Goal: Communication & Community: Ask a question

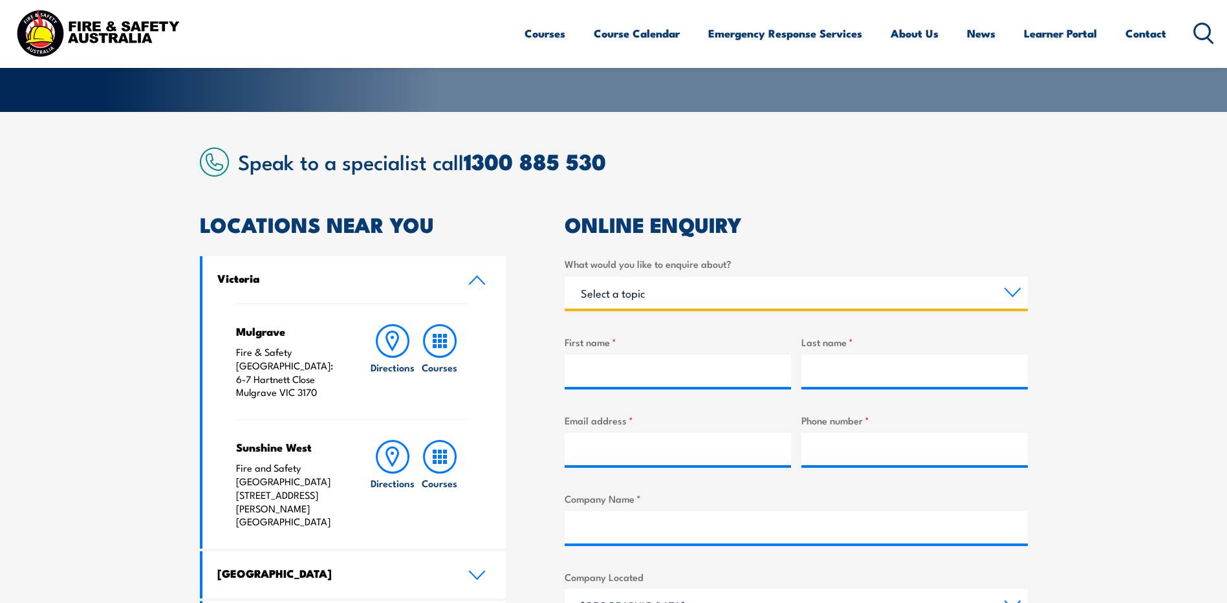
click at [748, 289] on select "Select a topic Training Emergency Response Services General Enquiry" at bounding box center [796, 292] width 463 height 32
select select "General Enquiry"
click at [565, 276] on select "Select a topic Training Emergency Response Services General Enquiry" at bounding box center [796, 292] width 463 height 32
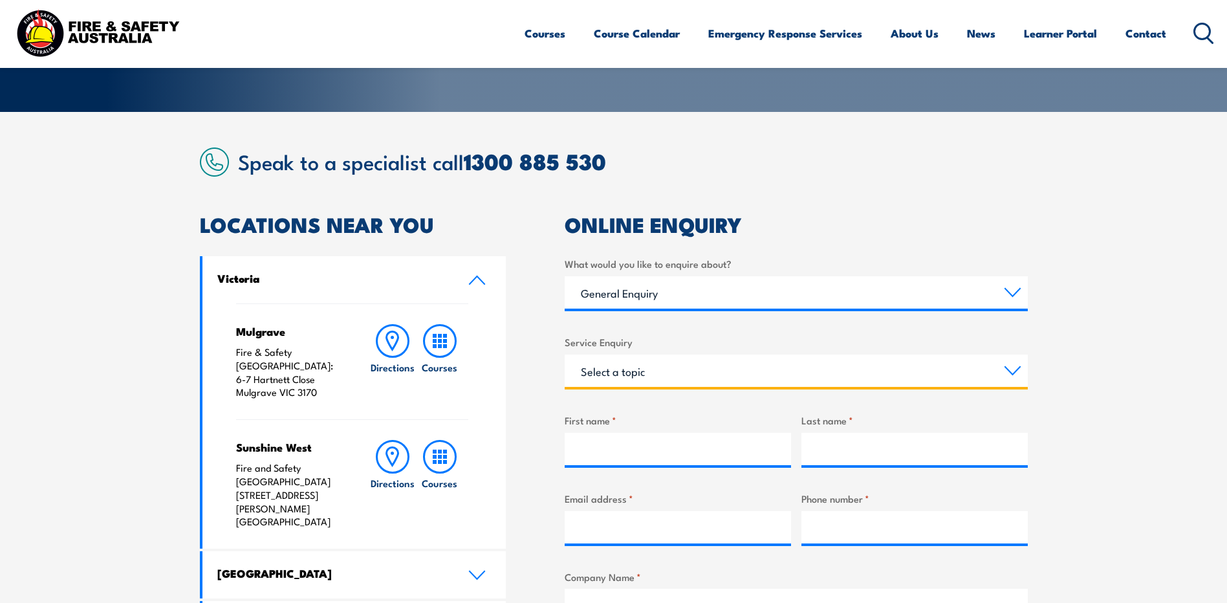
click at [672, 368] on select "Select a topic Assistance in completing an online enrolment booking Request a c…" at bounding box center [796, 371] width 463 height 32
select select "Other"
click at [565, 355] on select "Select a topic Assistance in completing an online enrolment booking Request a c…" at bounding box center [796, 371] width 463 height 32
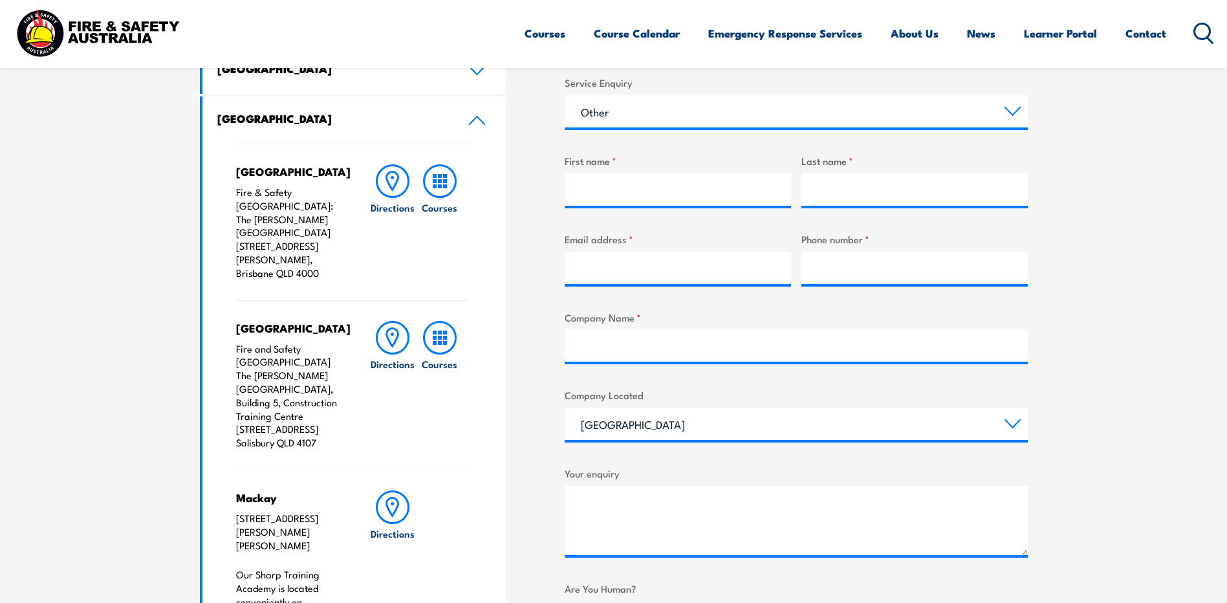
scroll to position [518, 0]
click at [637, 195] on input "First name *" at bounding box center [678, 190] width 226 height 32
type input "[PERSON_NAME]"
type input "Blanchett"
type input "[EMAIL_ADDRESS][DOMAIN_NAME]"
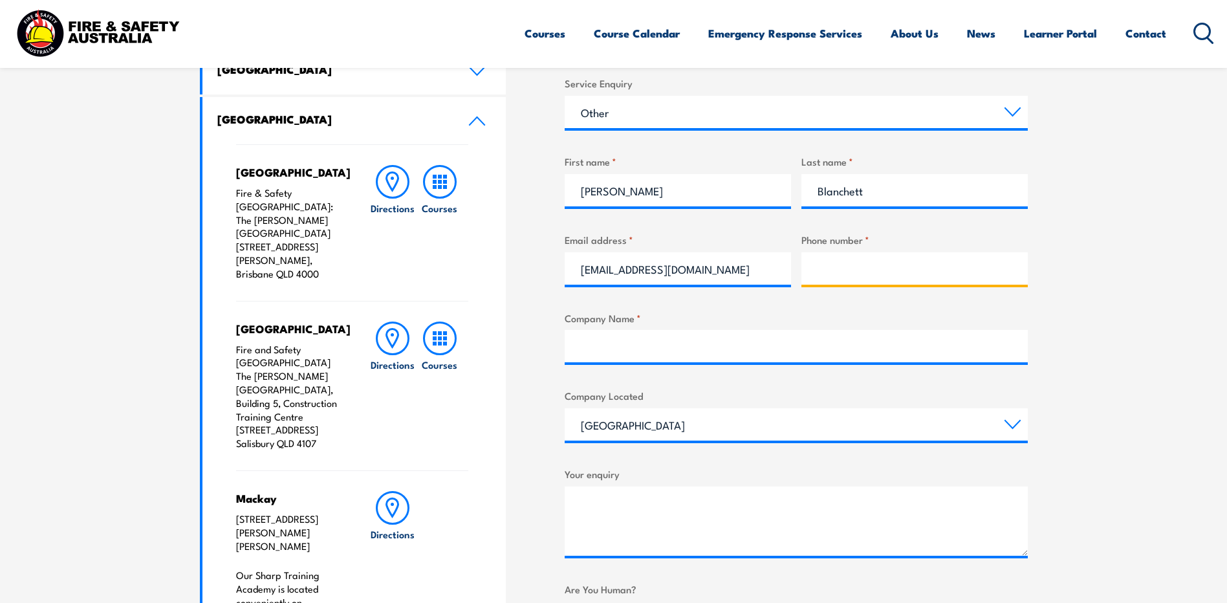
type input "0408903087"
drag, startPoint x: 702, startPoint y: 266, endPoint x: 495, endPoint y: 285, distance: 207.9
click at [497, 285] on div "LOCATIONS NEAR YOU [GEOGRAPHIC_DATA][PERSON_NAME] Fire & Safety [GEOGRAPHIC_DAT…" at bounding box center [614, 464] width 828 height 1016
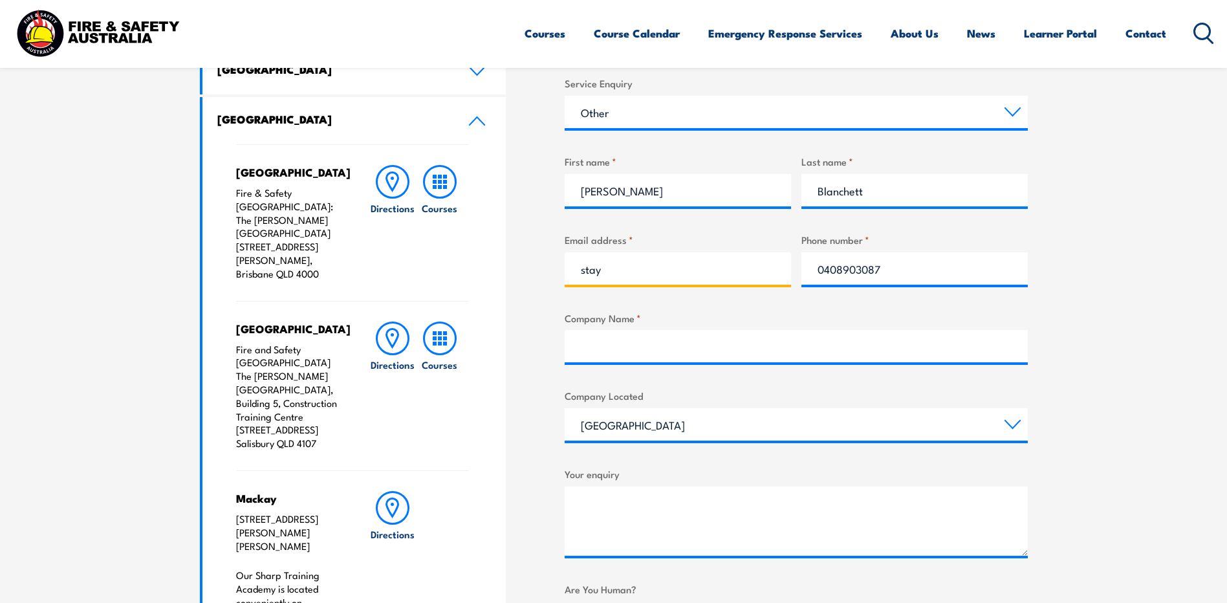
type input "[EMAIL_ADDRESS][DOMAIN_NAME]"
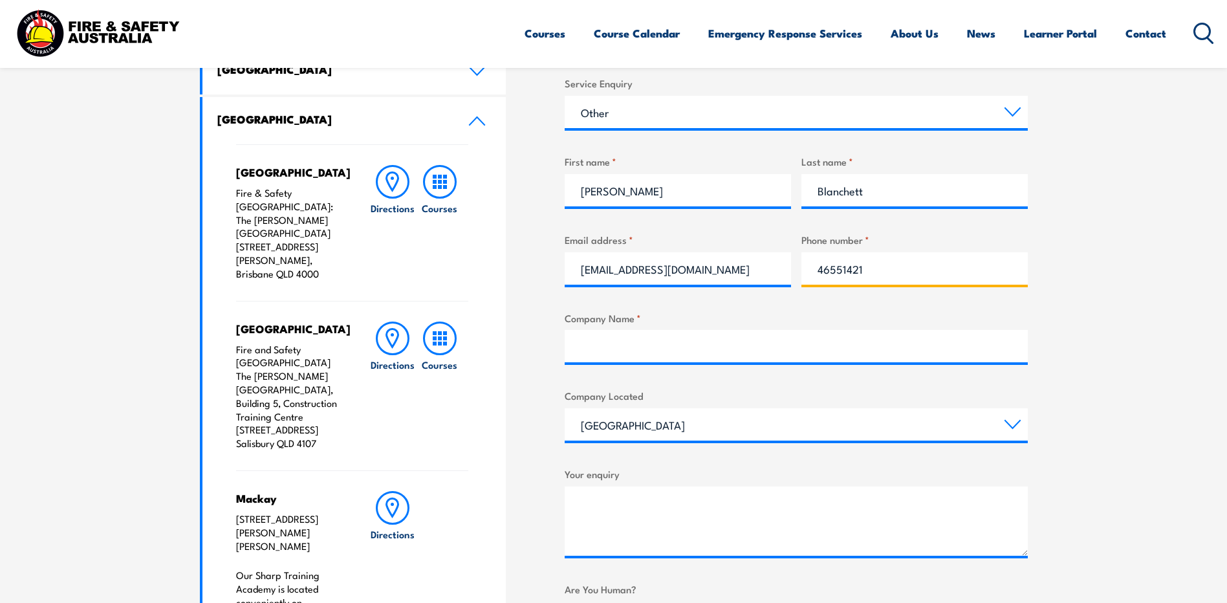
type input "0746551421"
click at [580, 348] on input "Company Name *" at bounding box center [796, 346] width 463 height 32
type input "[GEOGRAPHIC_DATA]"
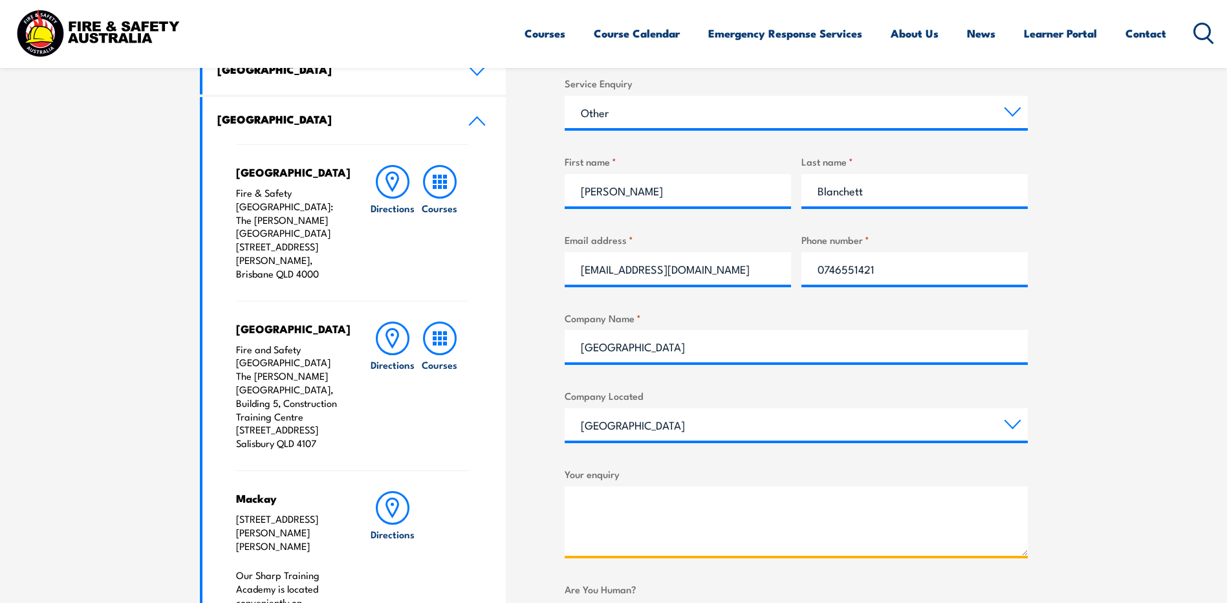
click at [589, 504] on textarea "Your enquiry" at bounding box center [796, 521] width 463 height 69
type textarea "We have two of your workers staying"
